Goal: Transaction & Acquisition: Purchase product/service

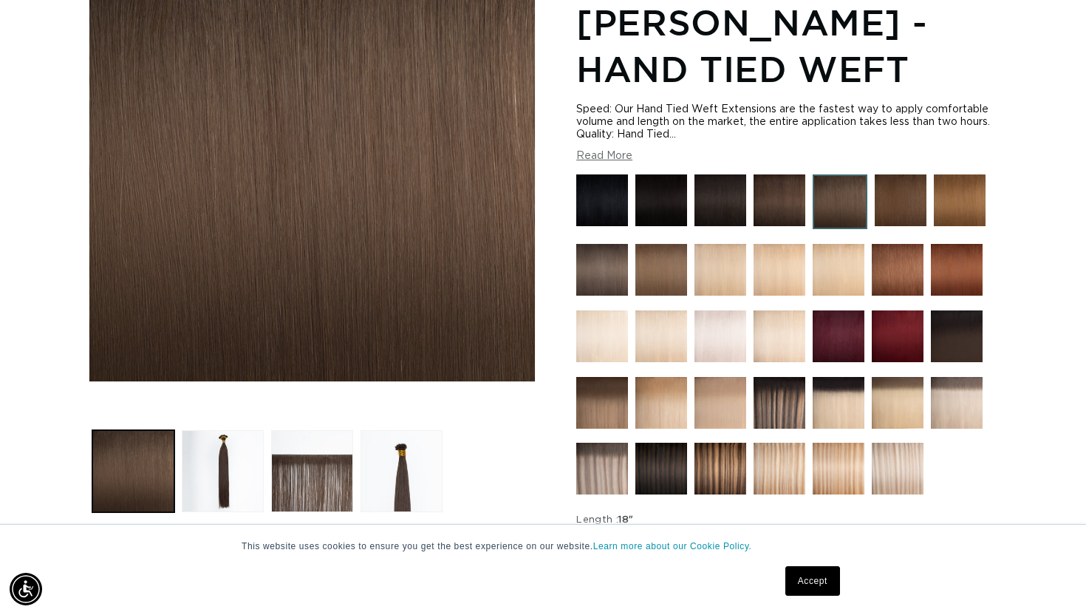
scroll to position [245, 0]
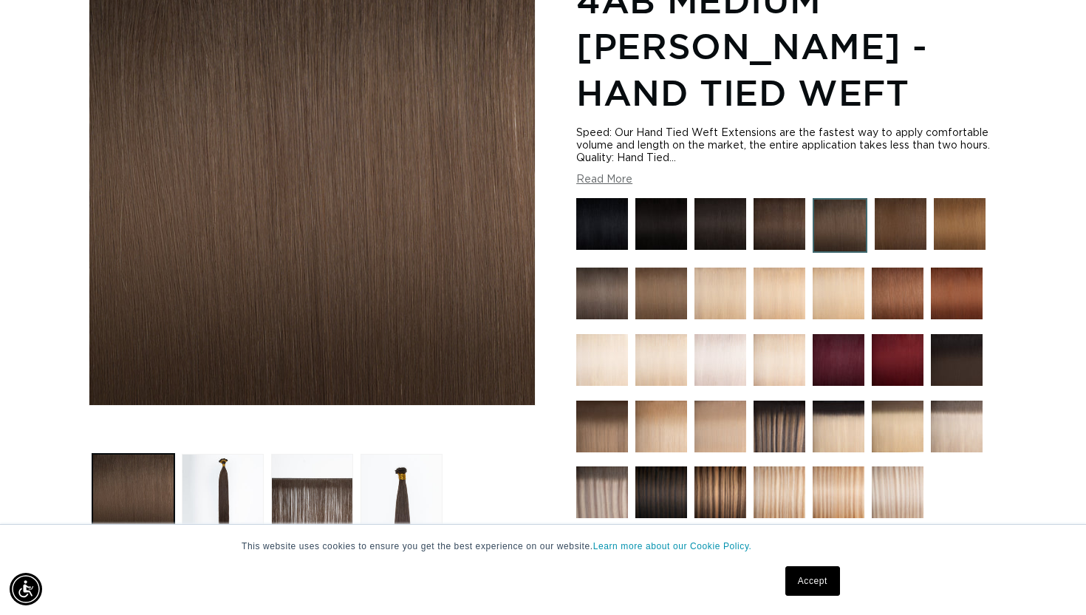
click at [880, 222] on img at bounding box center [901, 224] width 52 height 52
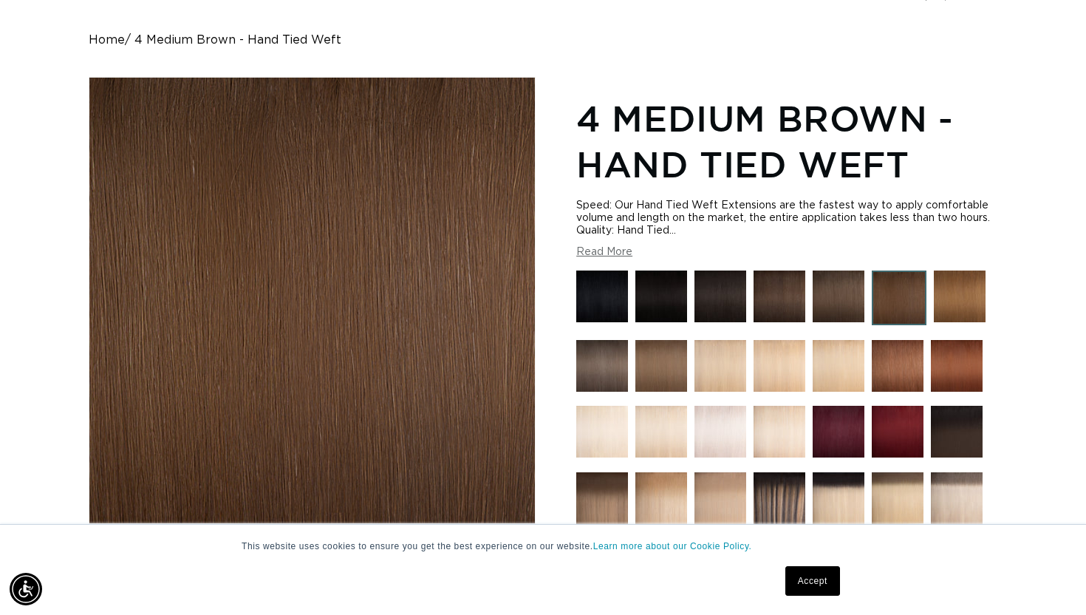
click at [819, 293] on img at bounding box center [839, 296] width 52 height 52
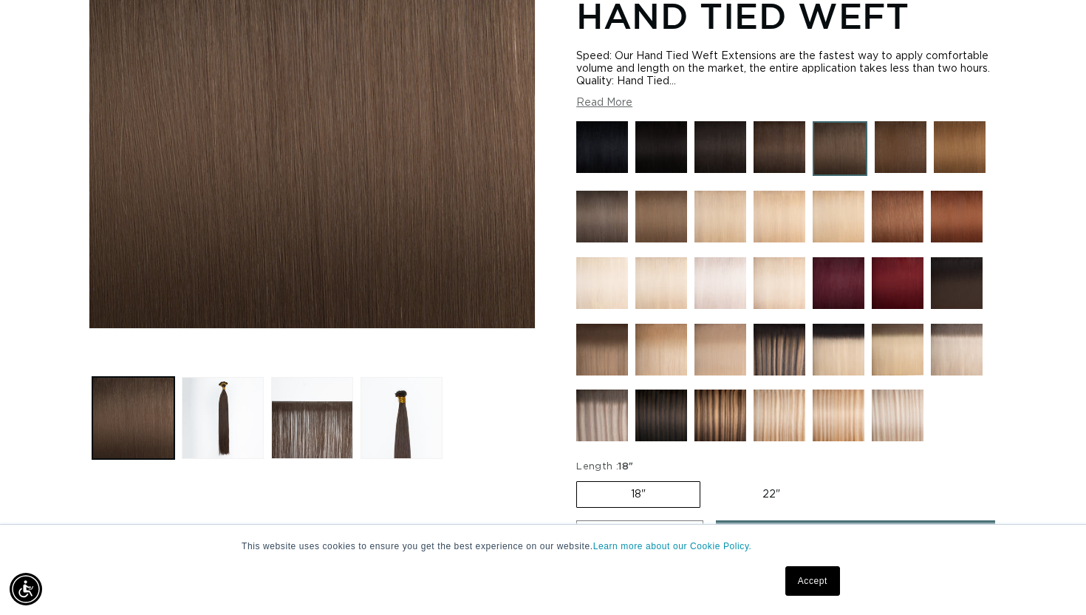
scroll to position [324, 0]
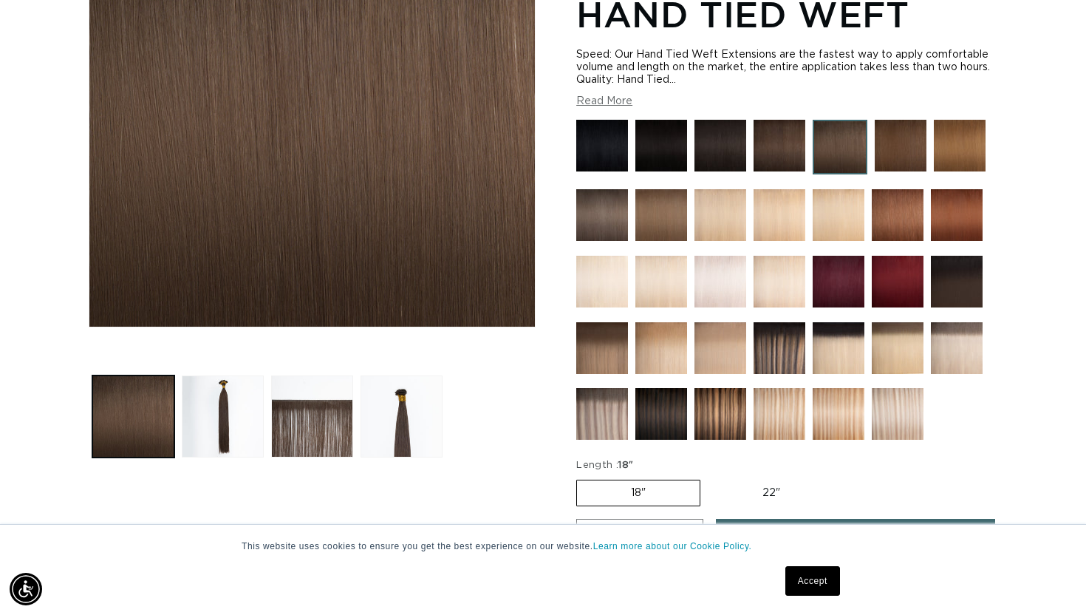
click at [655, 401] on img at bounding box center [661, 414] width 52 height 52
click at [655, 399] on img at bounding box center [661, 414] width 52 height 52
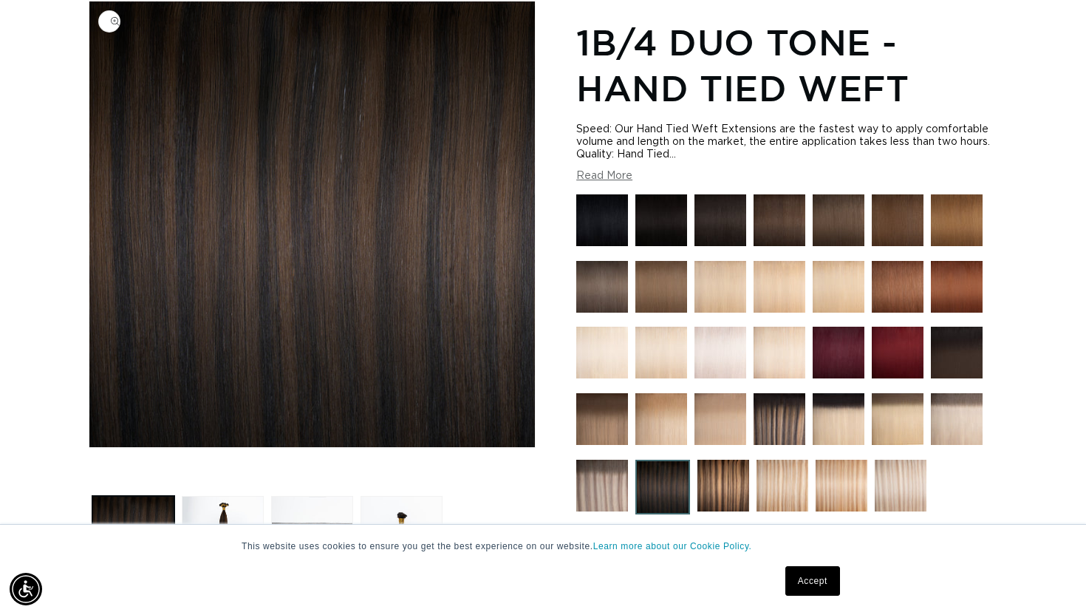
scroll to position [0, 981]
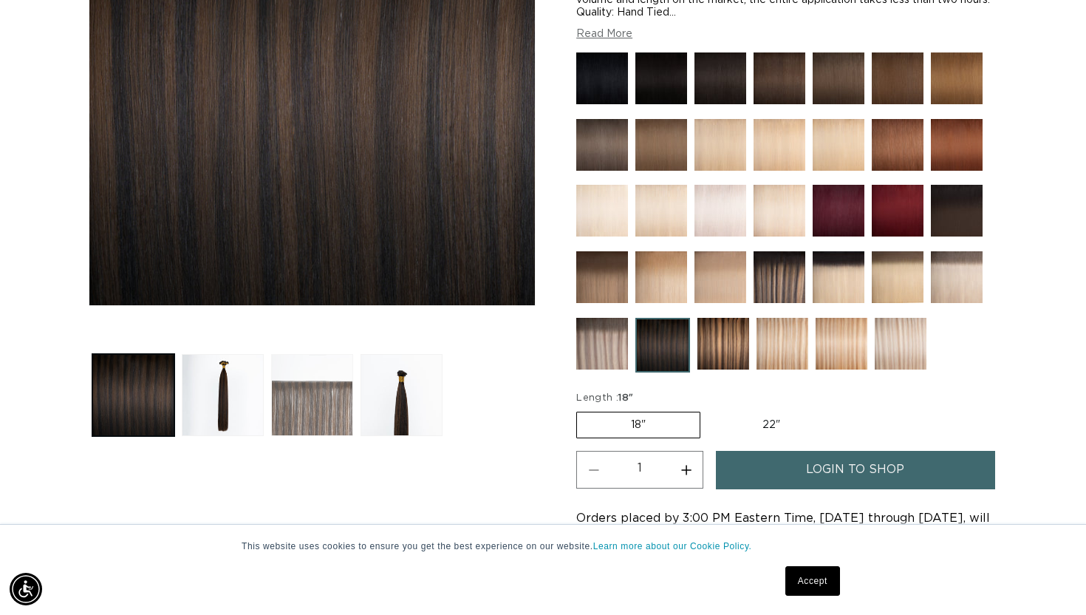
click at [305, 402] on button "Load image 3 in gallery view" at bounding box center [312, 395] width 82 height 82
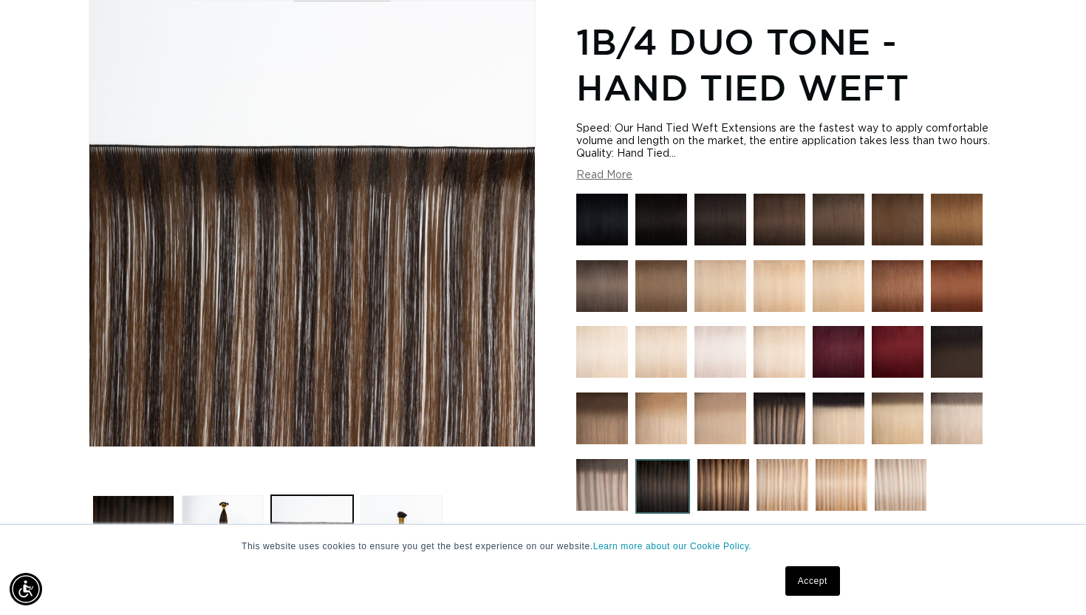
scroll to position [0, 0]
click at [966, 344] on img at bounding box center [957, 352] width 52 height 52
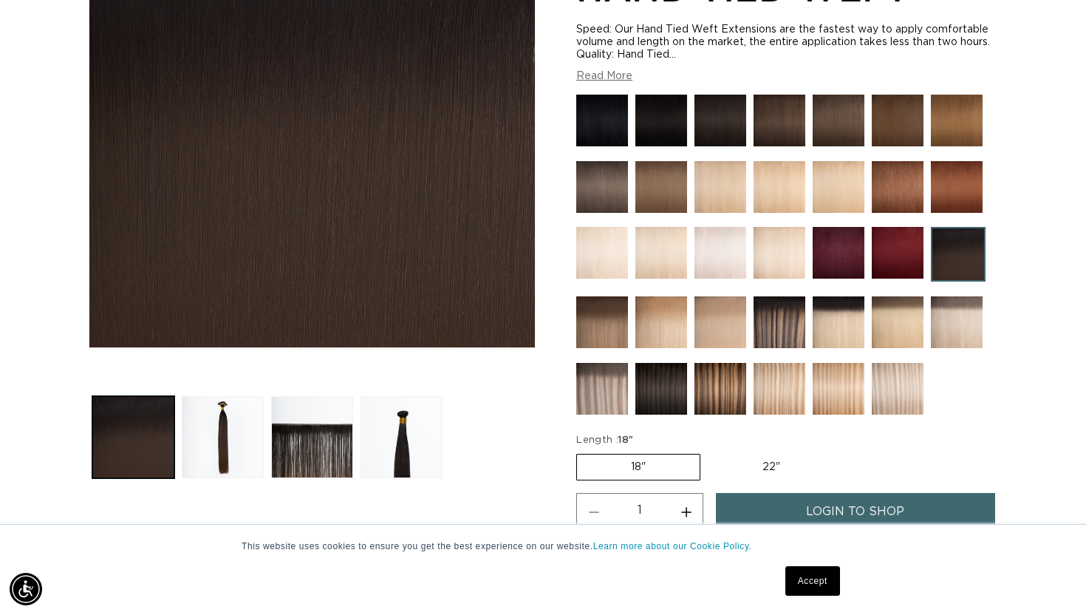
scroll to position [315, 0]
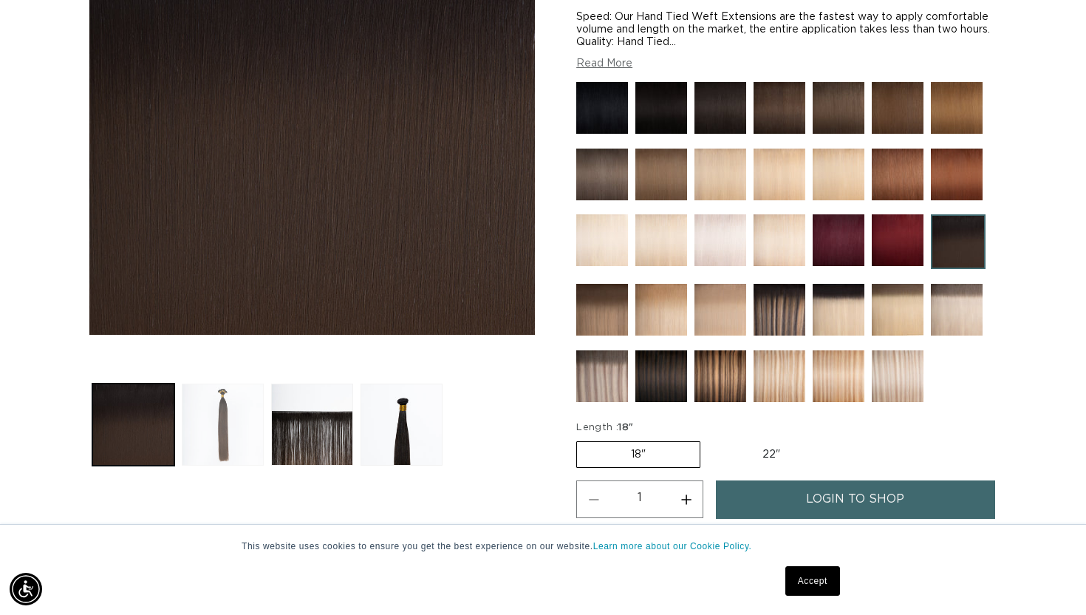
click at [200, 409] on button "Load image 2 in gallery view" at bounding box center [223, 424] width 82 height 82
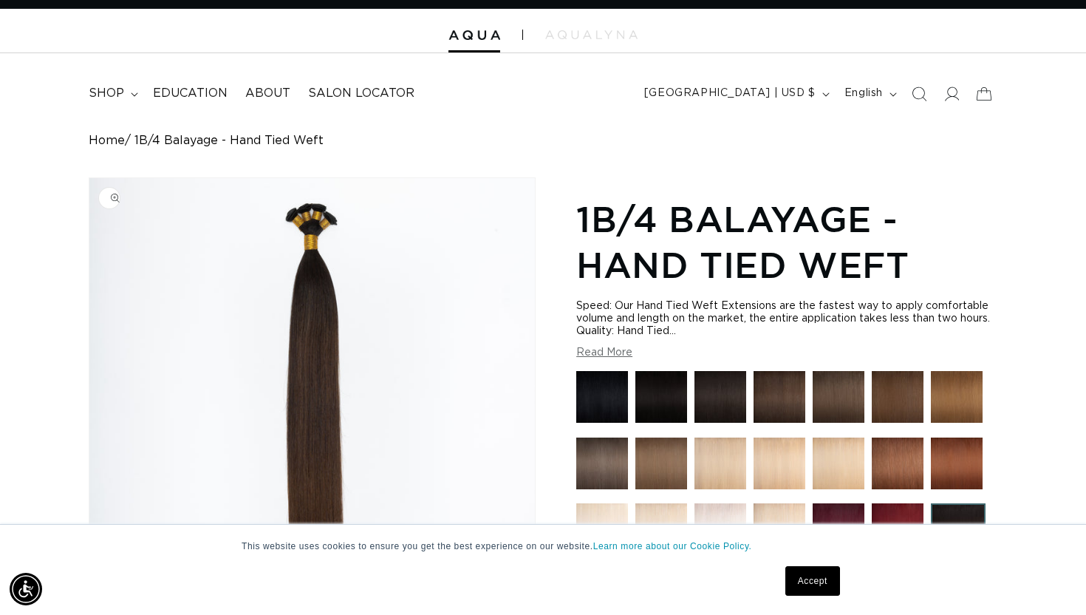
scroll to position [0, 0]
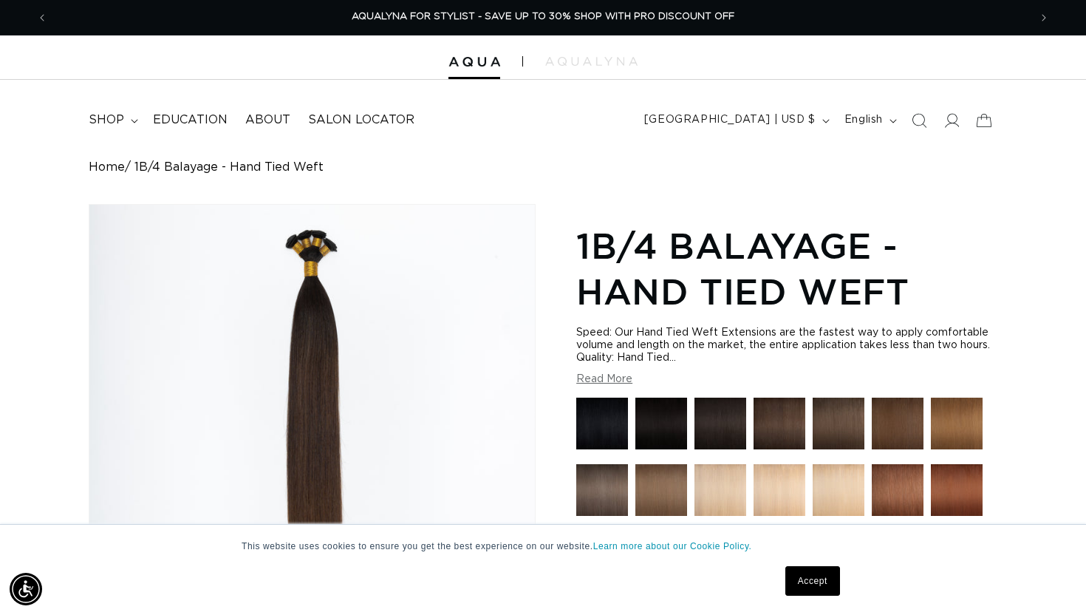
click at [474, 75] on div at bounding box center [543, 57] width 1086 height 44
click at [120, 118] on span "shop" at bounding box center [106, 120] width 35 height 16
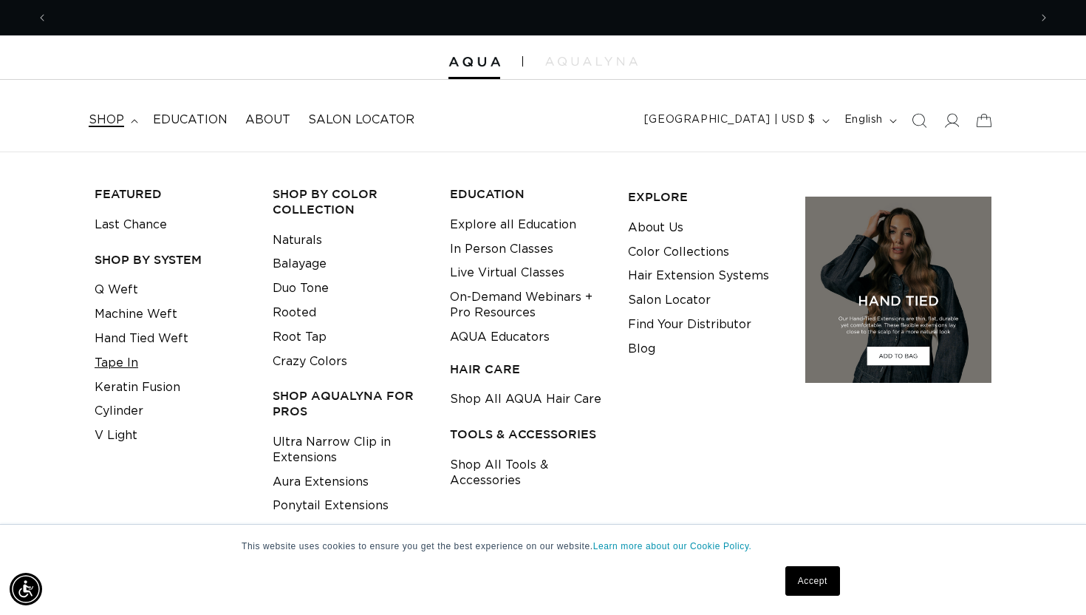
scroll to position [0, 981]
click at [112, 358] on link "Tape In" at bounding box center [117, 363] width 44 height 24
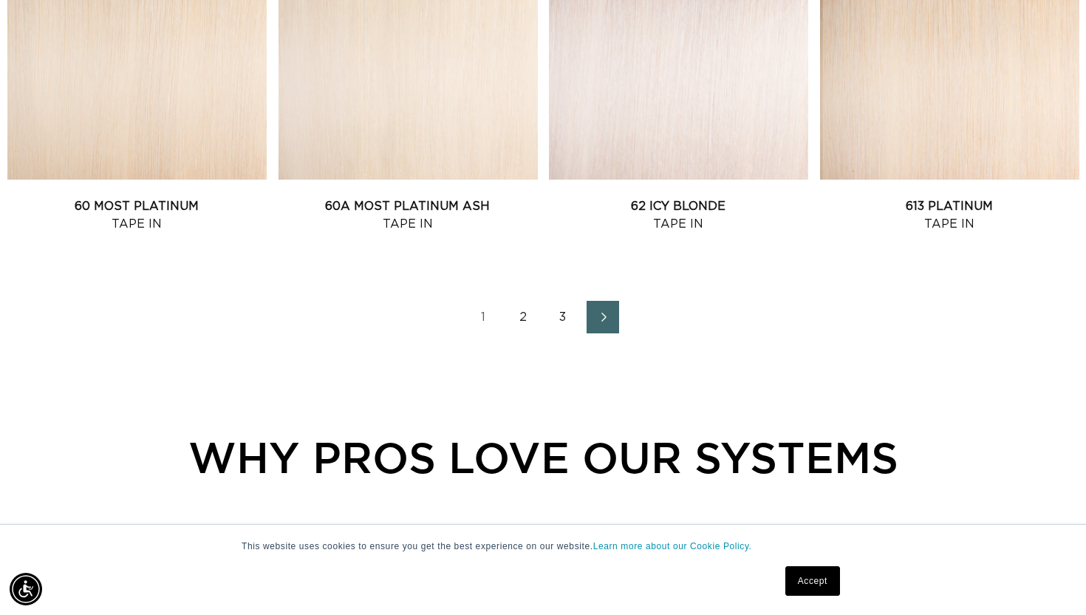
scroll to position [1746, 0]
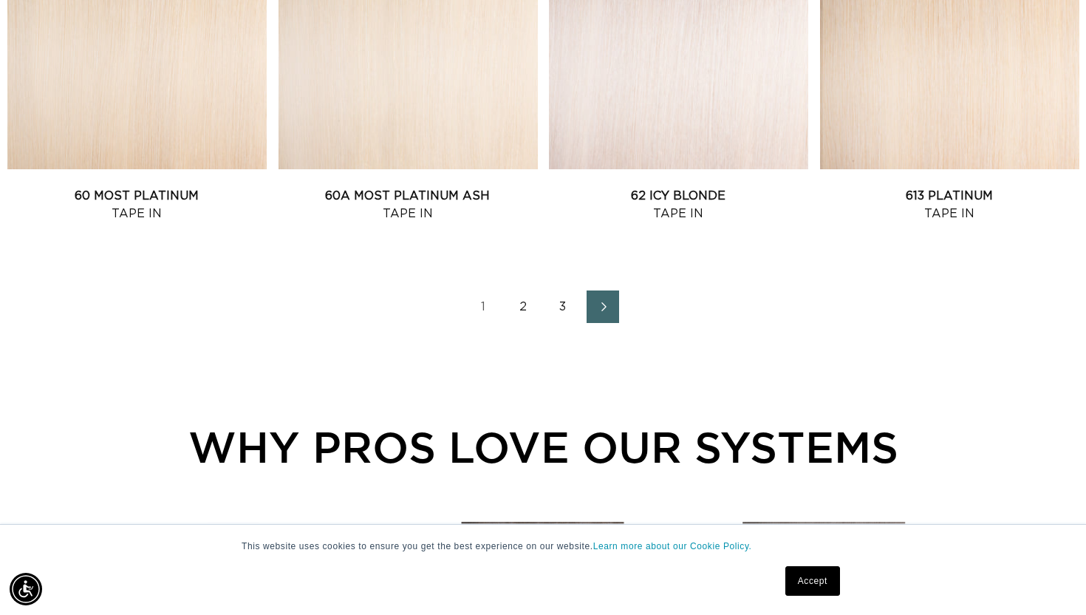
click at [561, 304] on link "3" at bounding box center [563, 306] width 33 height 33
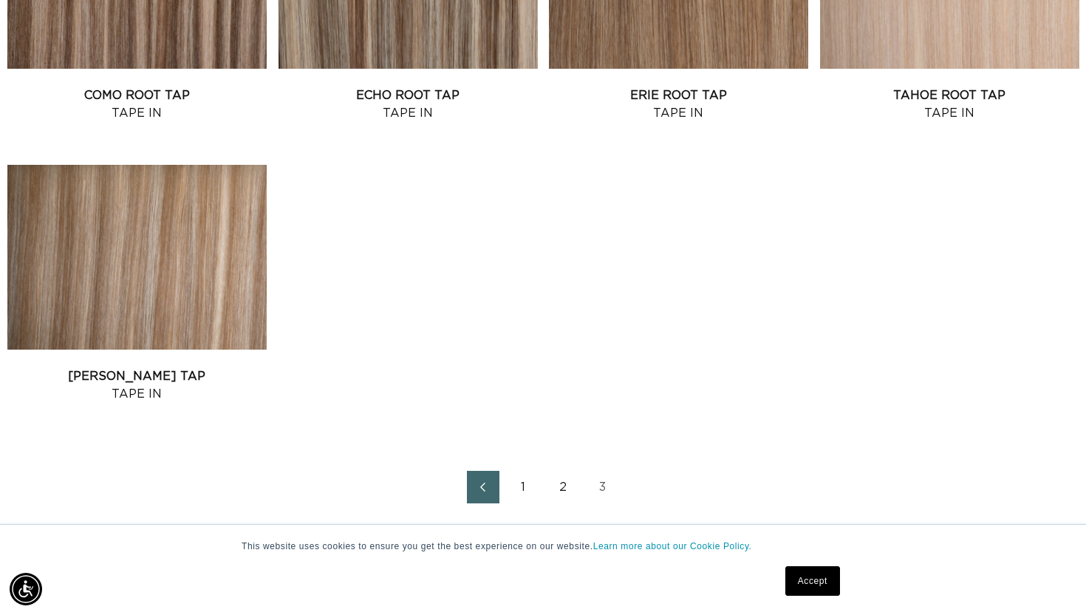
scroll to position [1011, 0]
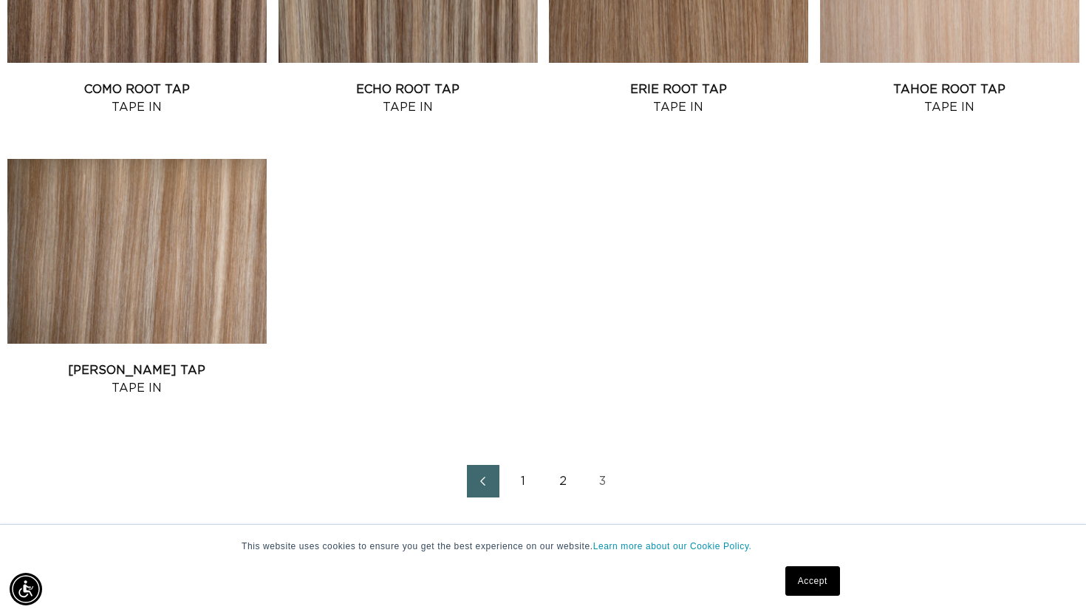
click at [556, 478] on link "2" at bounding box center [563, 481] width 33 height 33
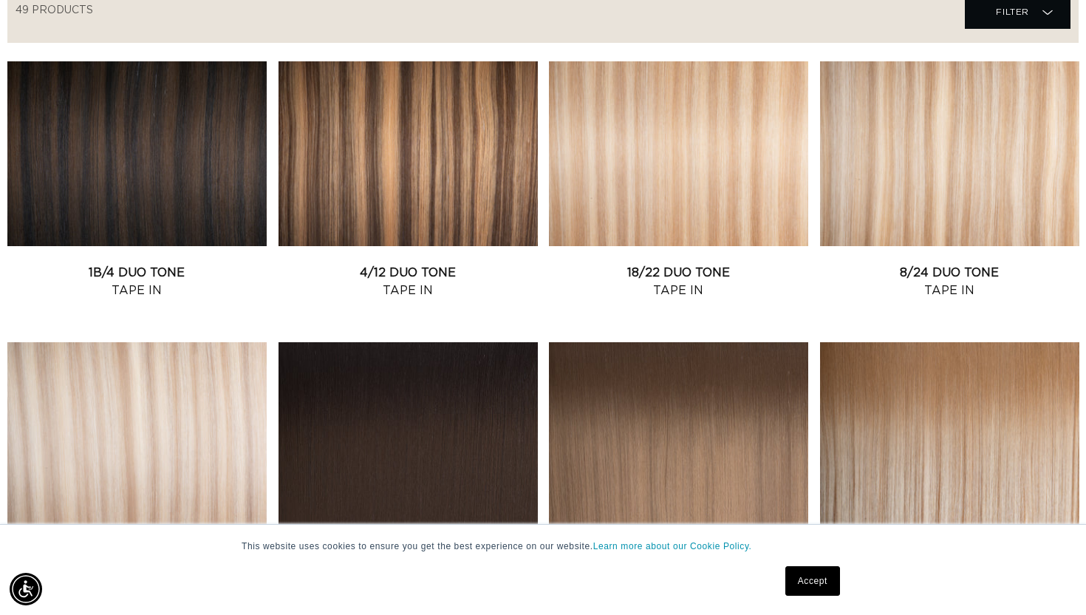
click at [404, 544] on link "1B/4 Balayage Tape In" at bounding box center [408, 561] width 259 height 35
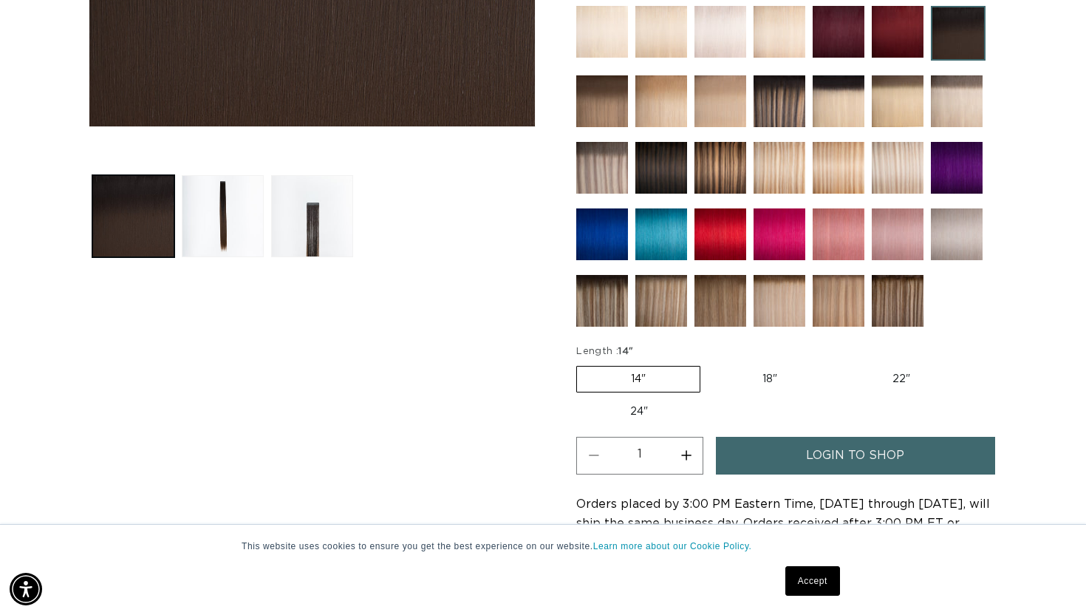
scroll to position [457, 0]
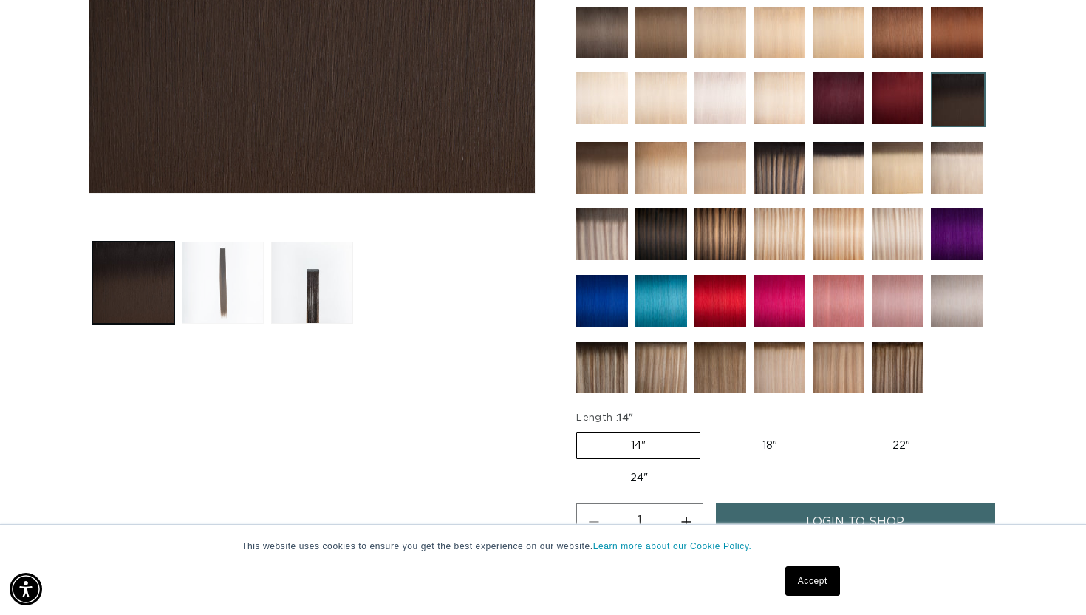
click at [245, 287] on button "Load image 2 in gallery view" at bounding box center [223, 283] width 82 height 82
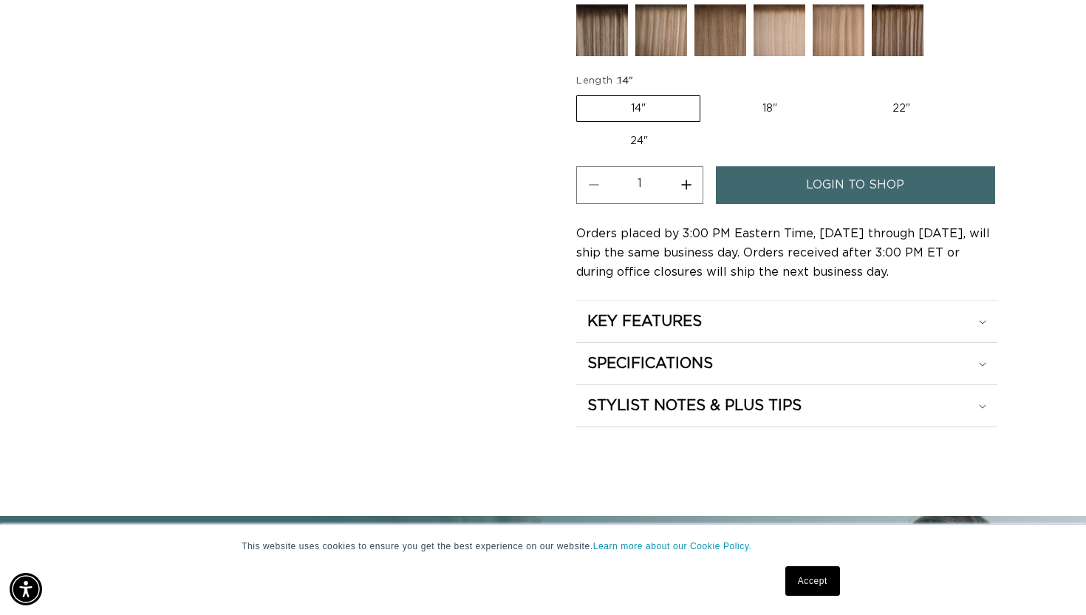
scroll to position [0, 981]
click at [748, 191] on link "login to shop" at bounding box center [855, 185] width 279 height 38
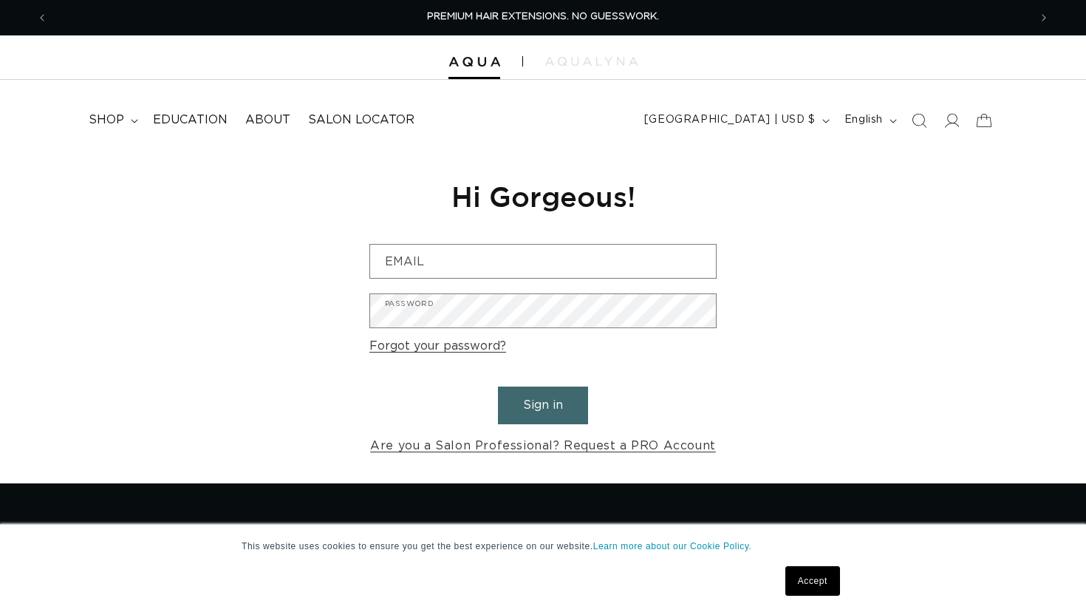
click at [482, 238] on div "Reset your password We will send you an email to reset your password Email Subm…" at bounding box center [542, 317] width 369 height 332
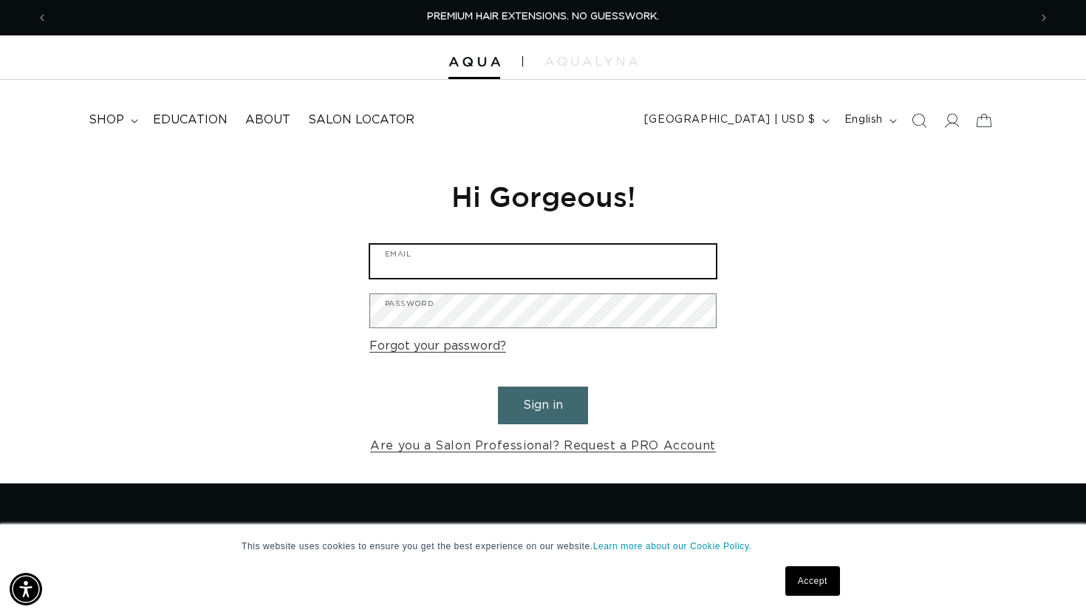
click at [479, 259] on input "Email" at bounding box center [543, 261] width 346 height 33
type input "kccapozzoli2@gmail.com"
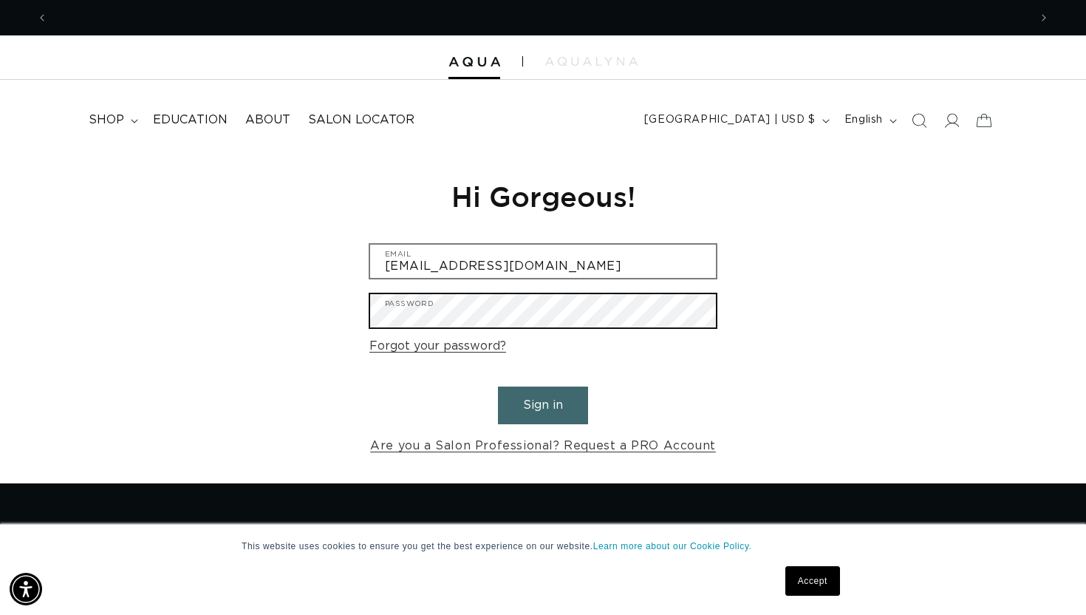
scroll to position [0, 981]
click at [498, 386] on button "Sign in" at bounding box center [543, 405] width 90 height 38
